Goal: Transaction & Acquisition: Book appointment/travel/reservation

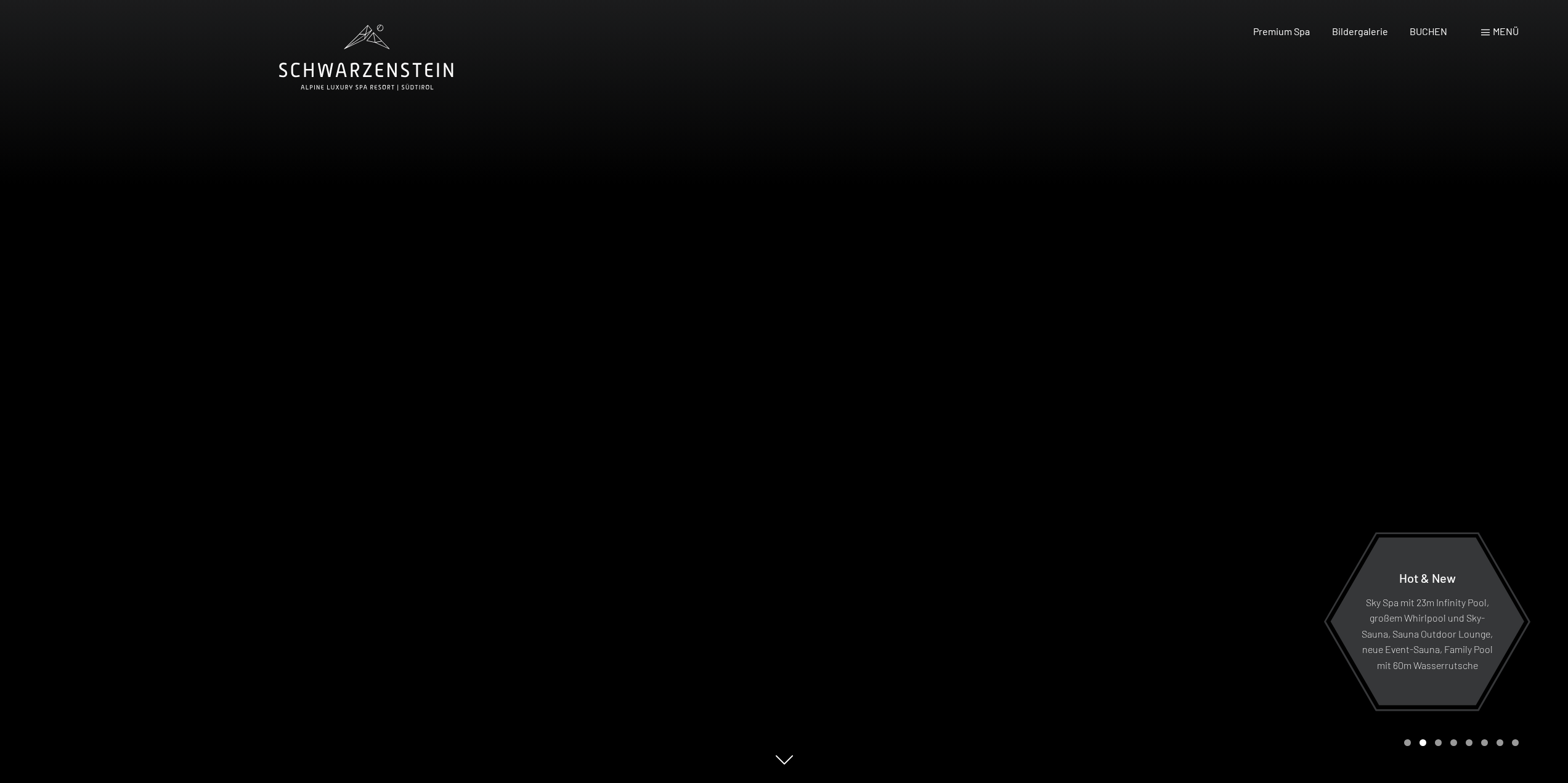
click at [1486, 31] on span at bounding box center [1485, 32] width 8 height 6
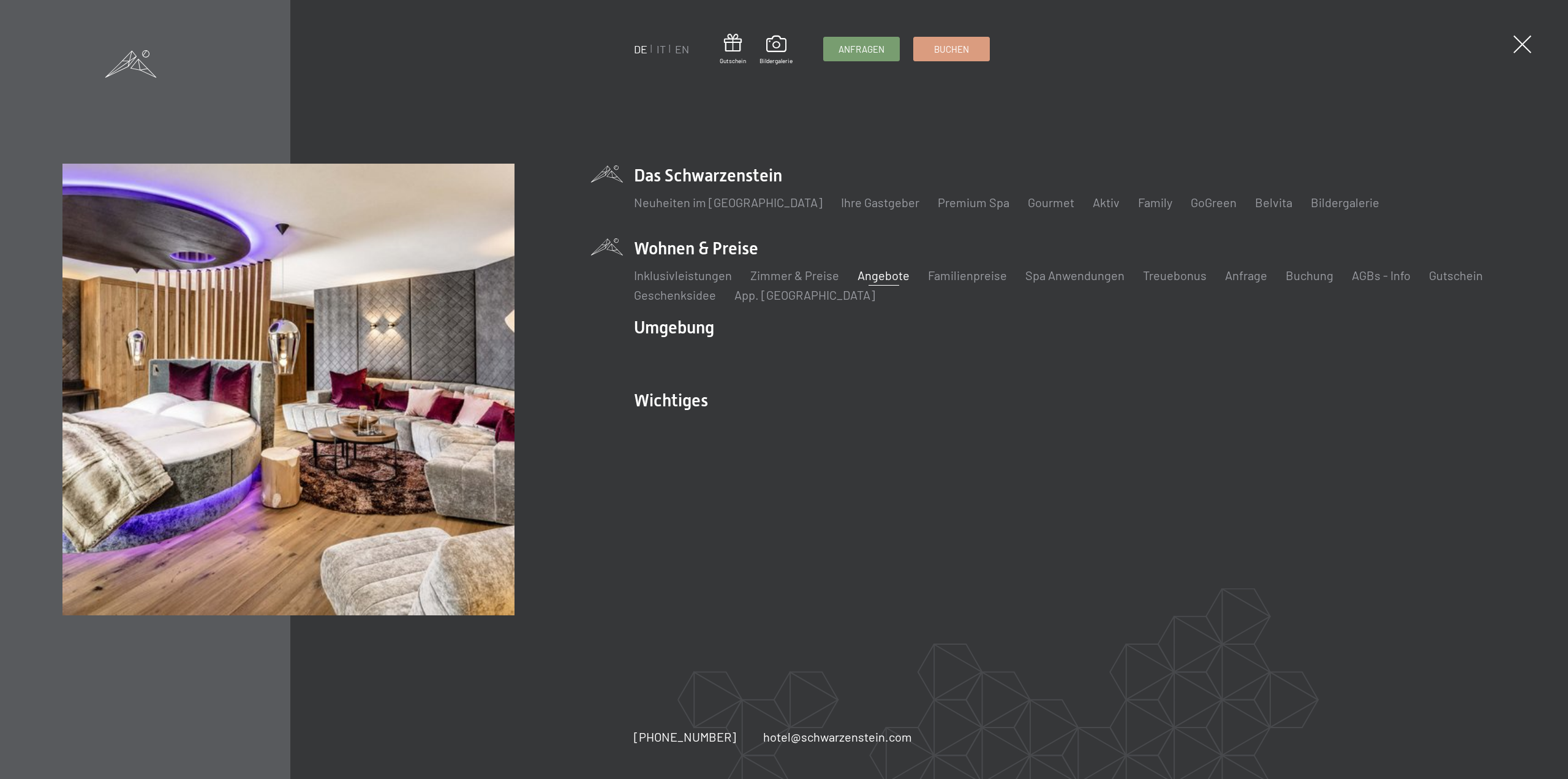
click at [865, 277] on link "Angebote" at bounding box center [884, 276] width 52 height 15
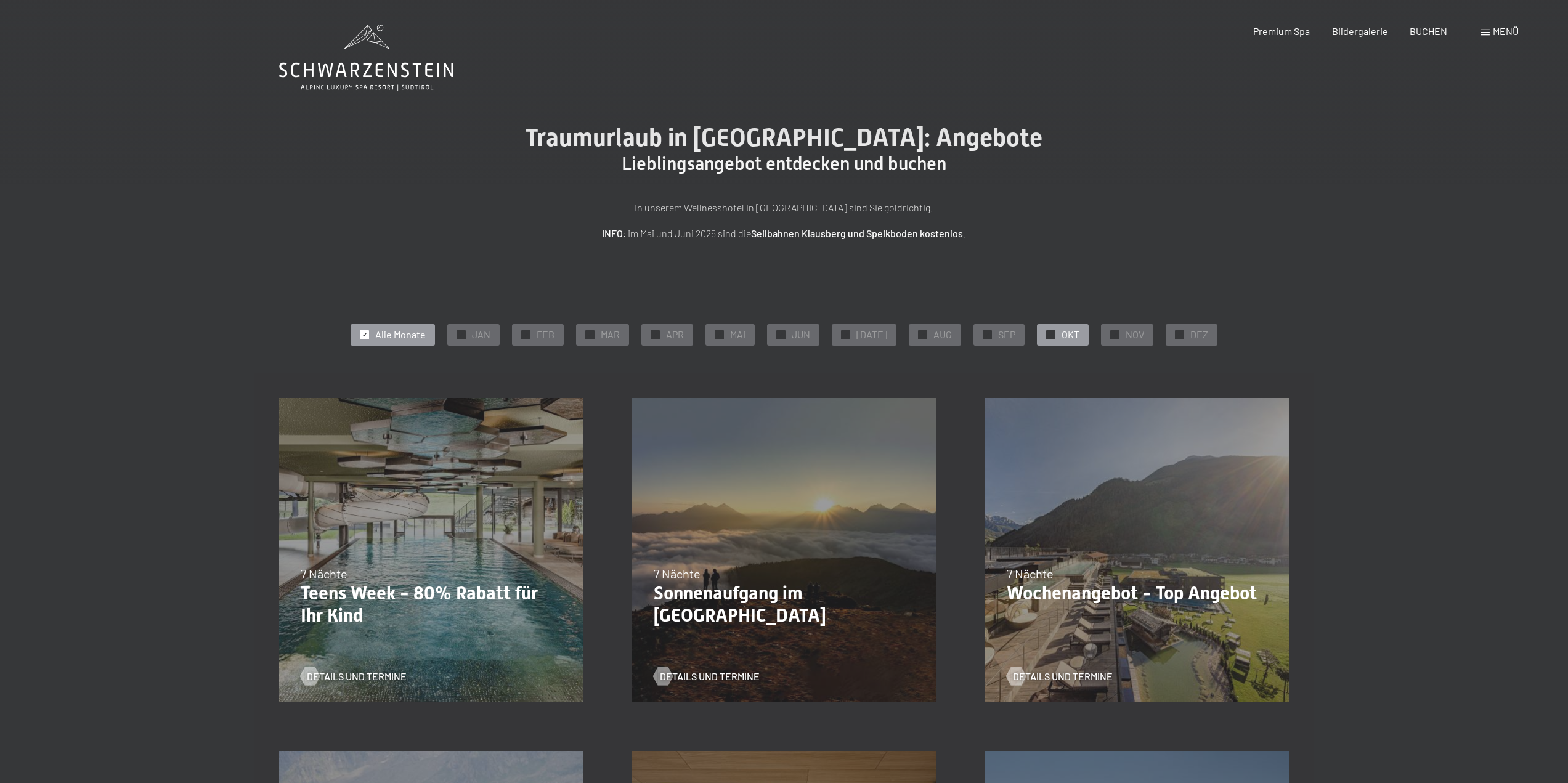
click at [1042, 329] on div "✓ OKT" at bounding box center [1063, 334] width 52 height 21
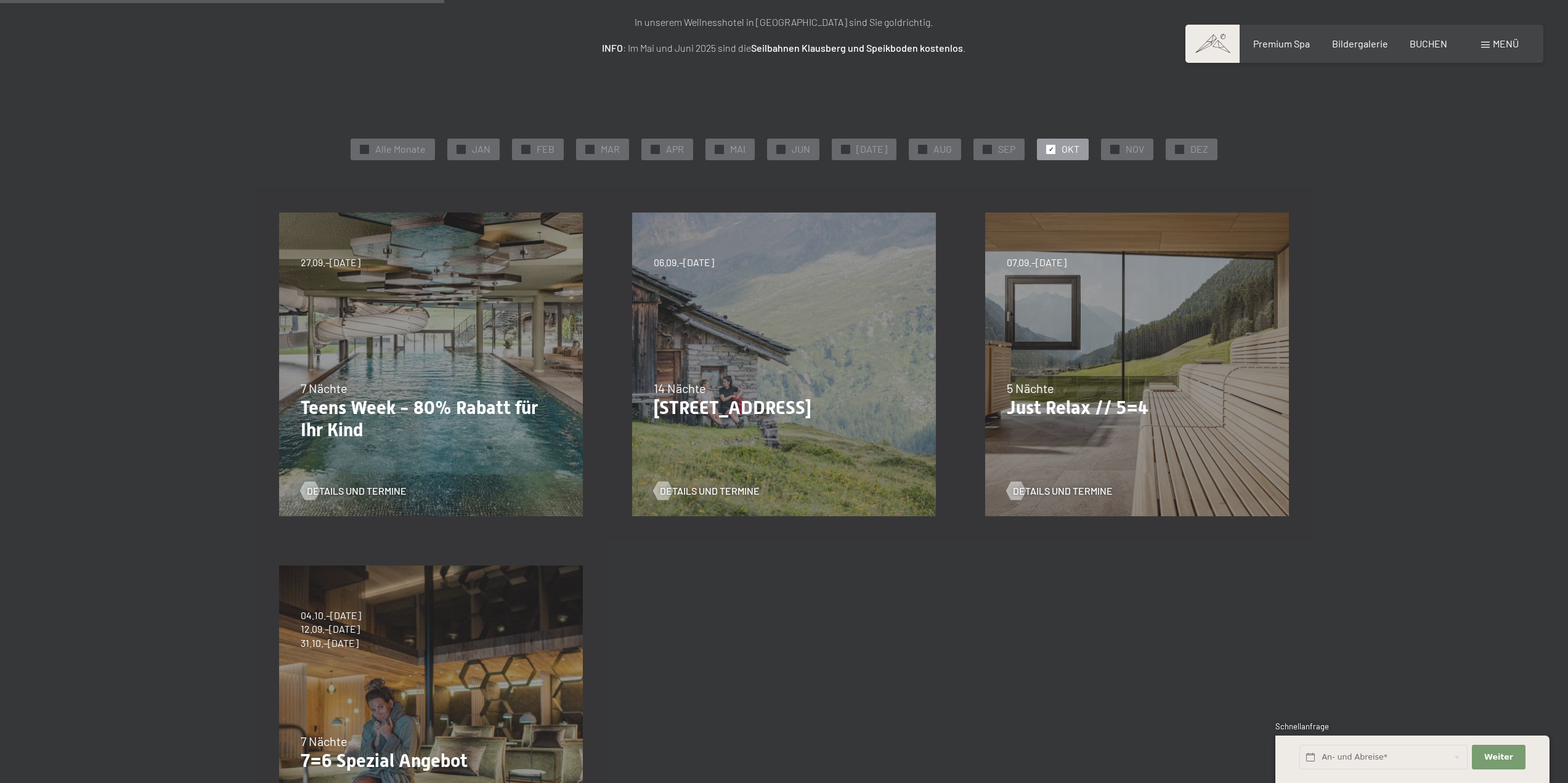
scroll to position [62, 0]
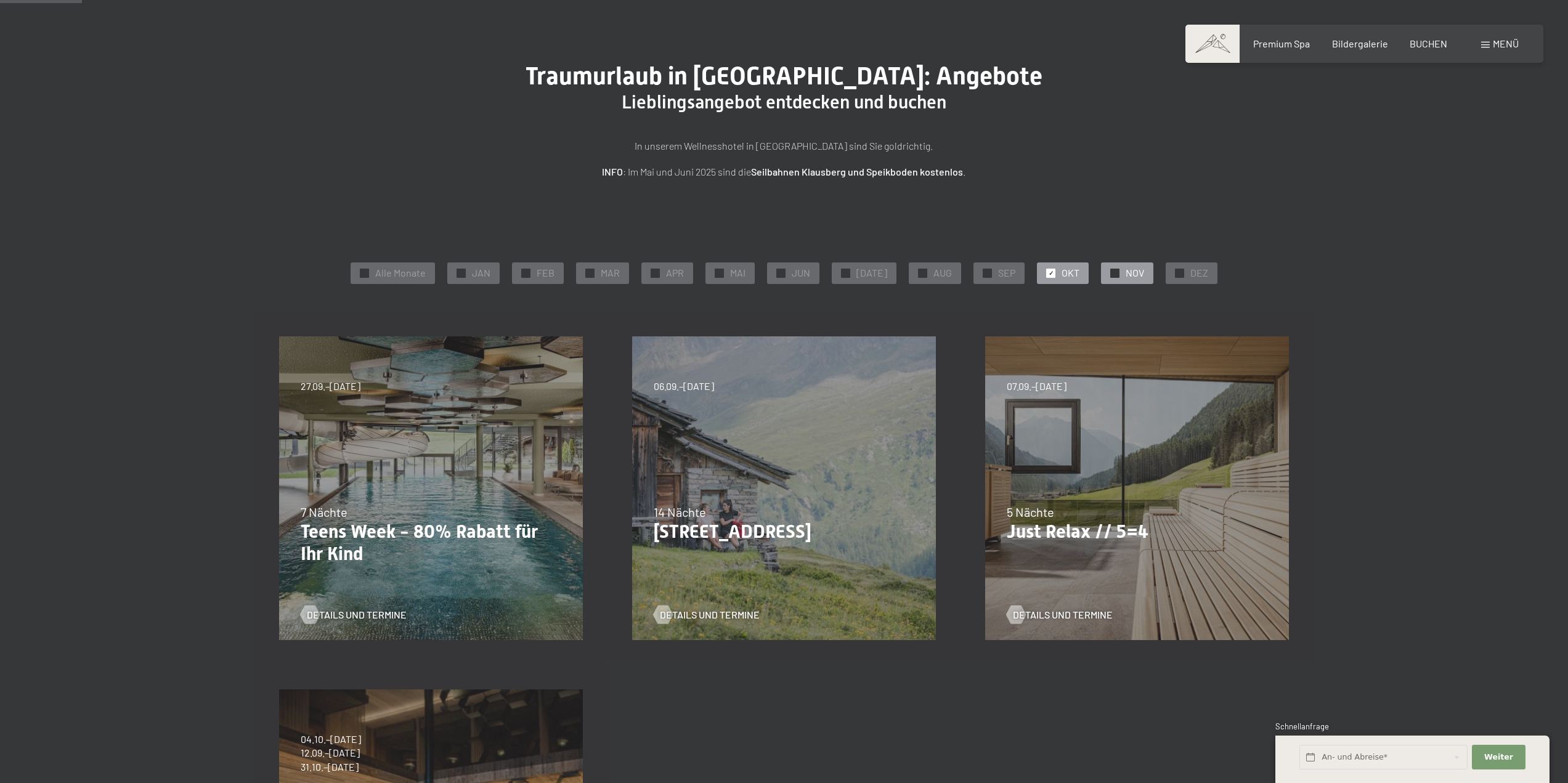
click at [1125, 272] on span "NOV" at bounding box center [1134, 273] width 18 height 13
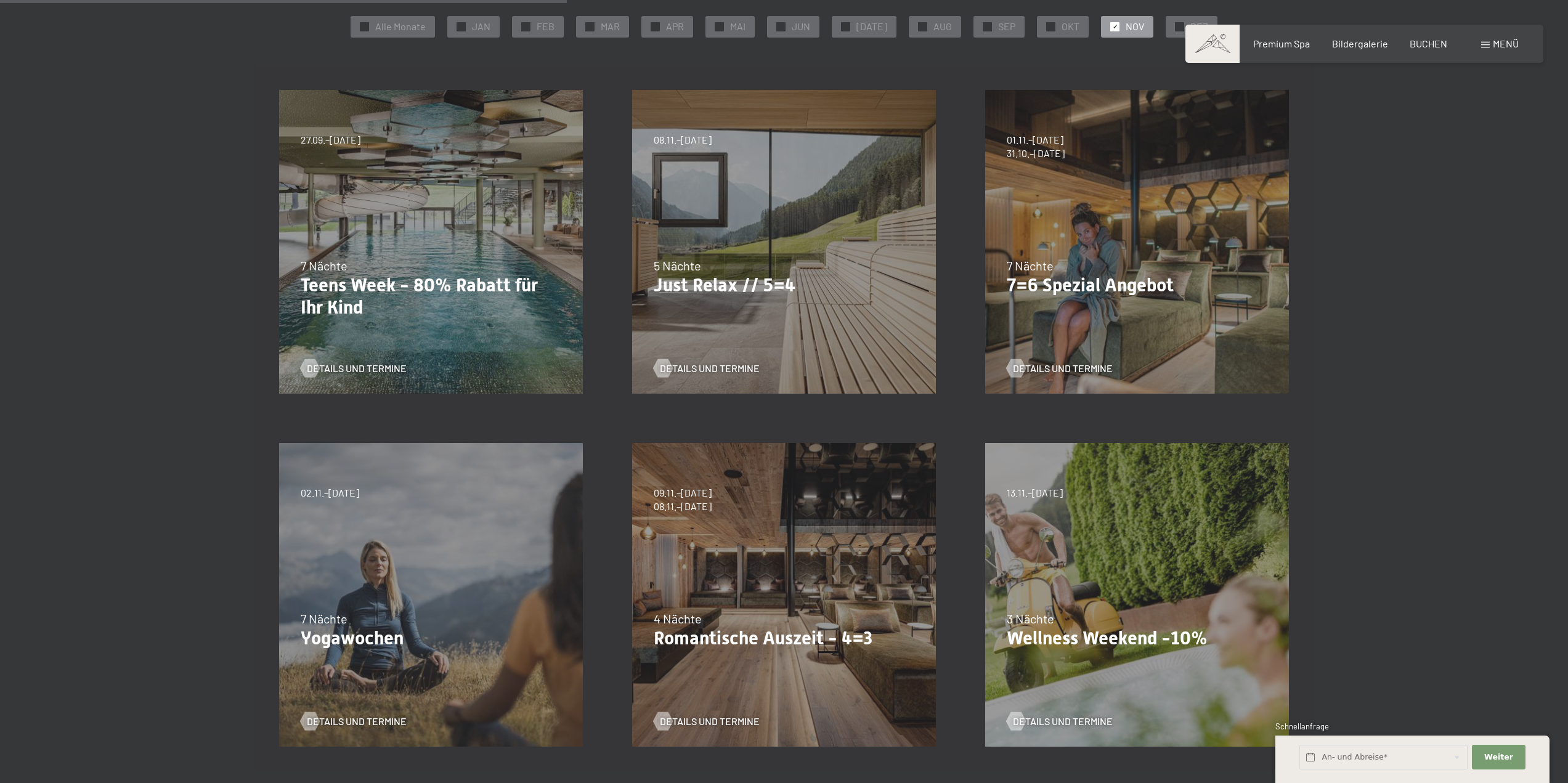
scroll to position [616, 0]
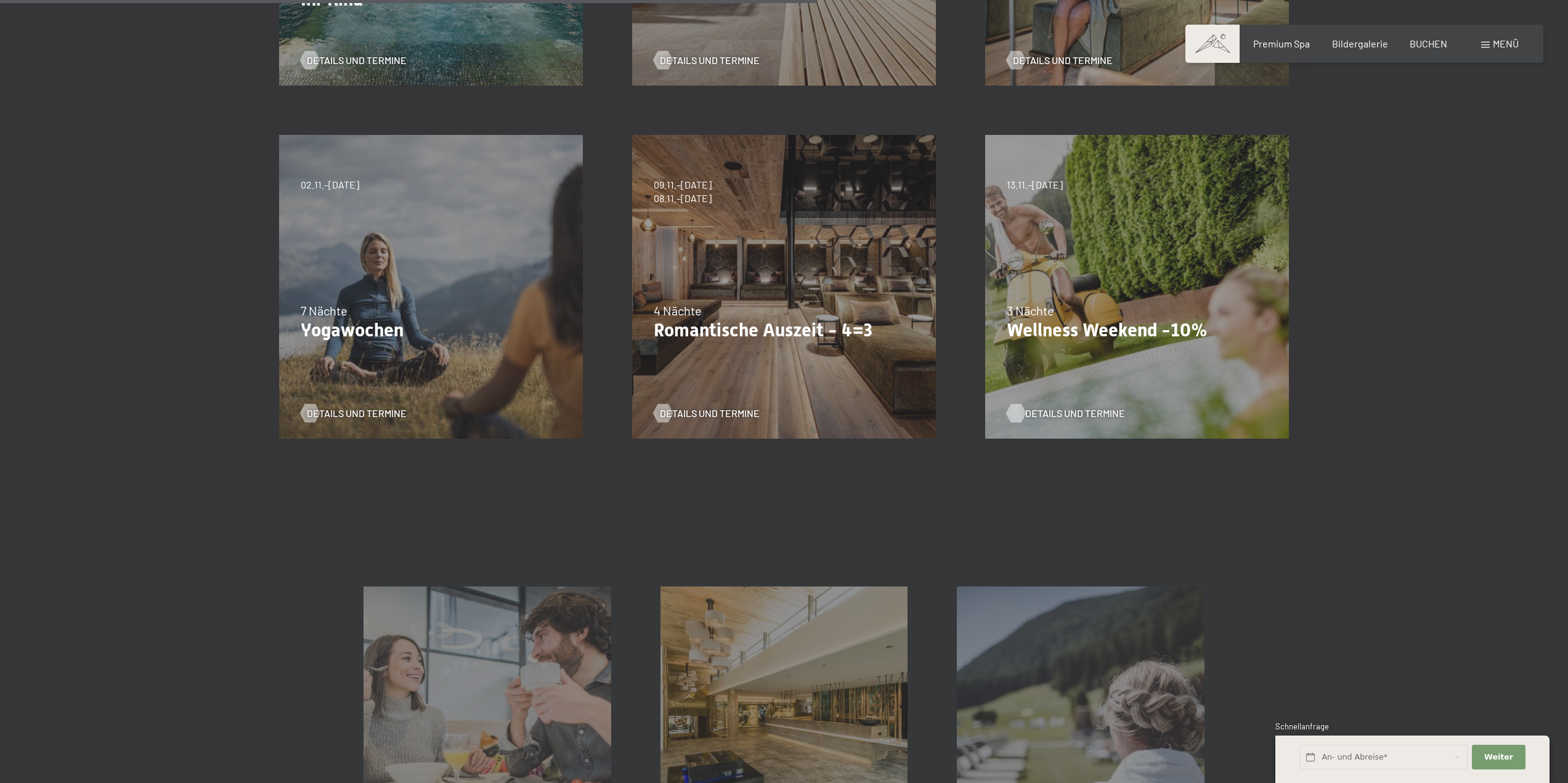
click at [1061, 410] on span "Details und Termine" at bounding box center [1074, 413] width 100 height 13
click at [723, 410] on span "Details und Termine" at bounding box center [721, 413] width 100 height 13
click at [1049, 410] on span "Details und Termine" at bounding box center [1074, 413] width 100 height 13
